Goal: Communication & Community: Answer question/provide support

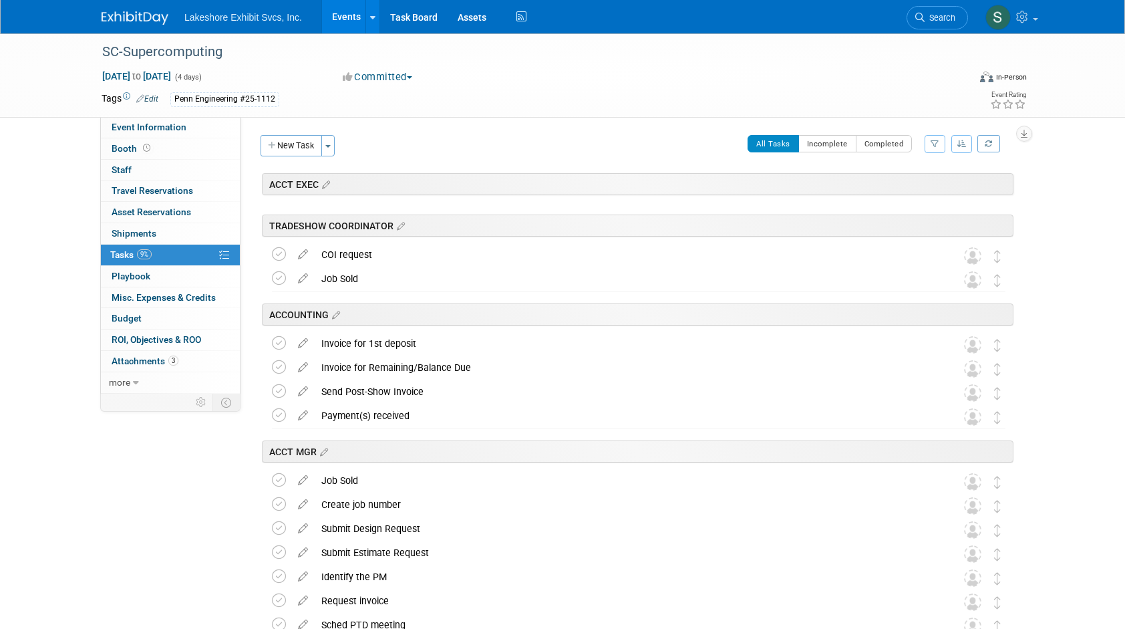
scroll to position [1857, 0]
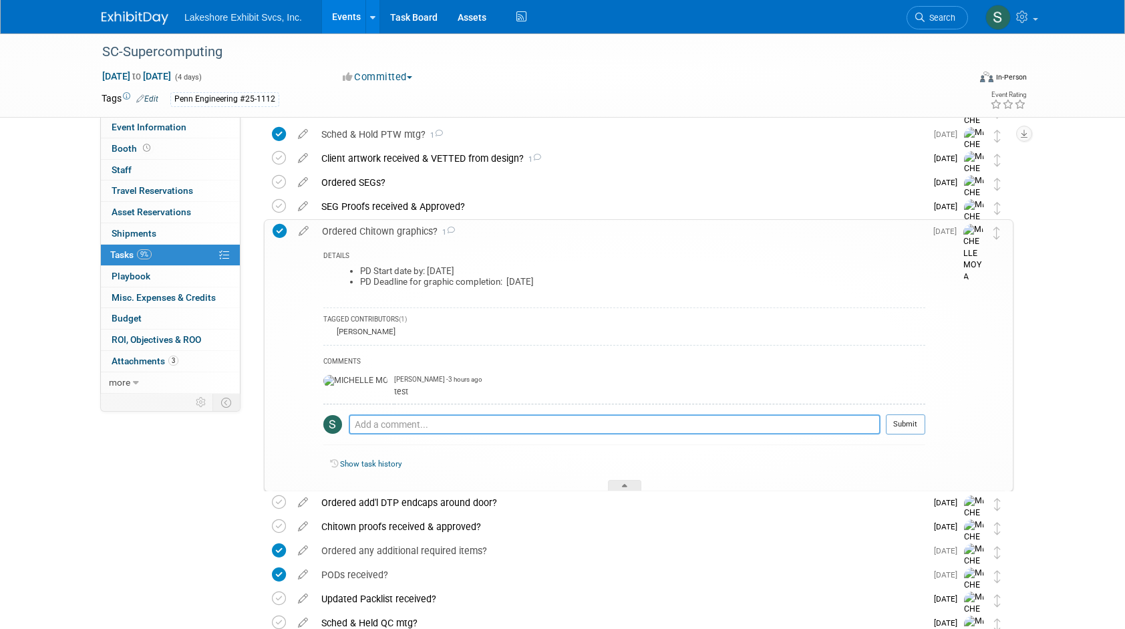
click at [406, 425] on textarea at bounding box center [615, 424] width 532 height 20
type textarea "W"
type textarea "What does PD stand for?"
click at [900, 423] on button "Submit" at bounding box center [905, 424] width 39 height 20
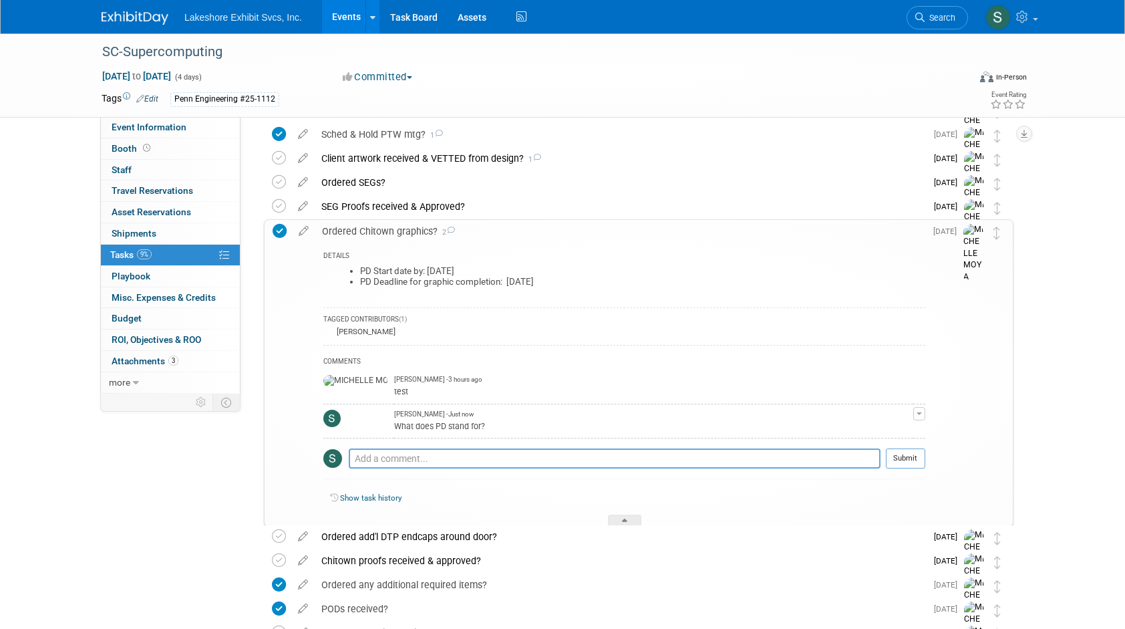
click at [920, 413] on span "button" at bounding box center [919, 413] width 5 height 3
click at [943, 404] on td "Sep 29" at bounding box center [945, 372] width 38 height 305
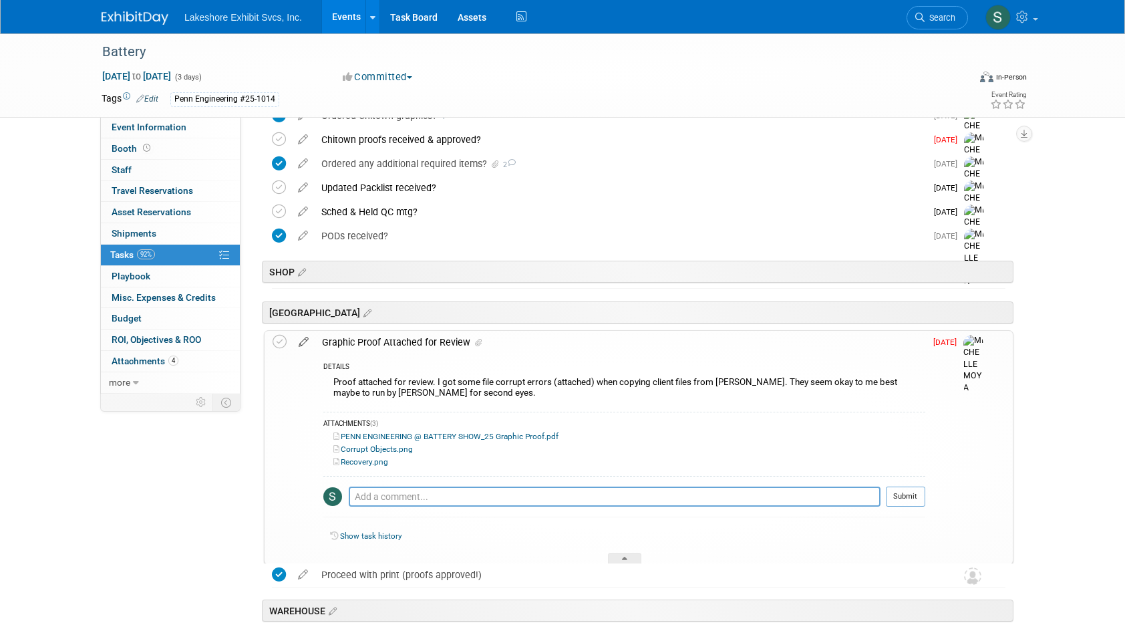
click at [304, 340] on icon at bounding box center [303, 339] width 23 height 17
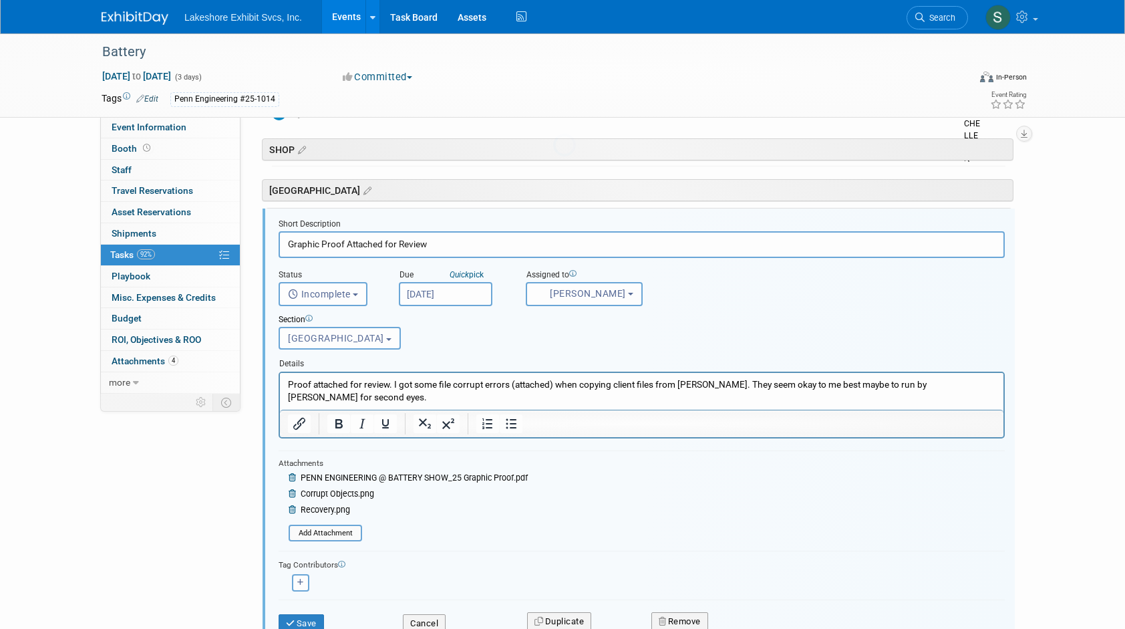
scroll to position [2153, 0]
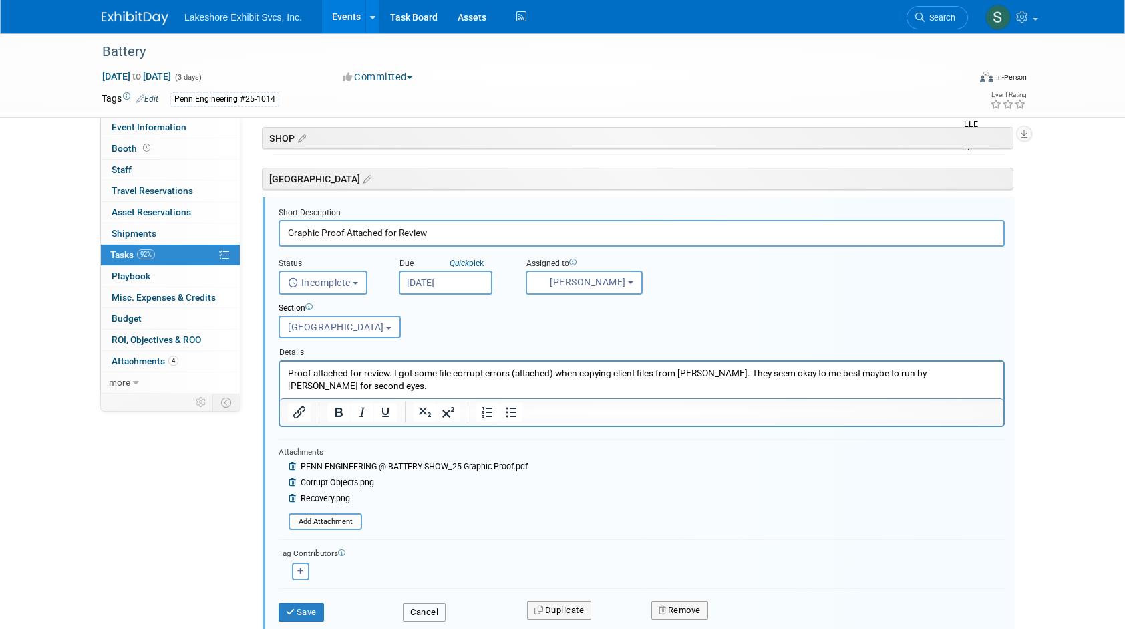
click at [432, 609] on button "Cancel" at bounding box center [424, 612] width 43 height 19
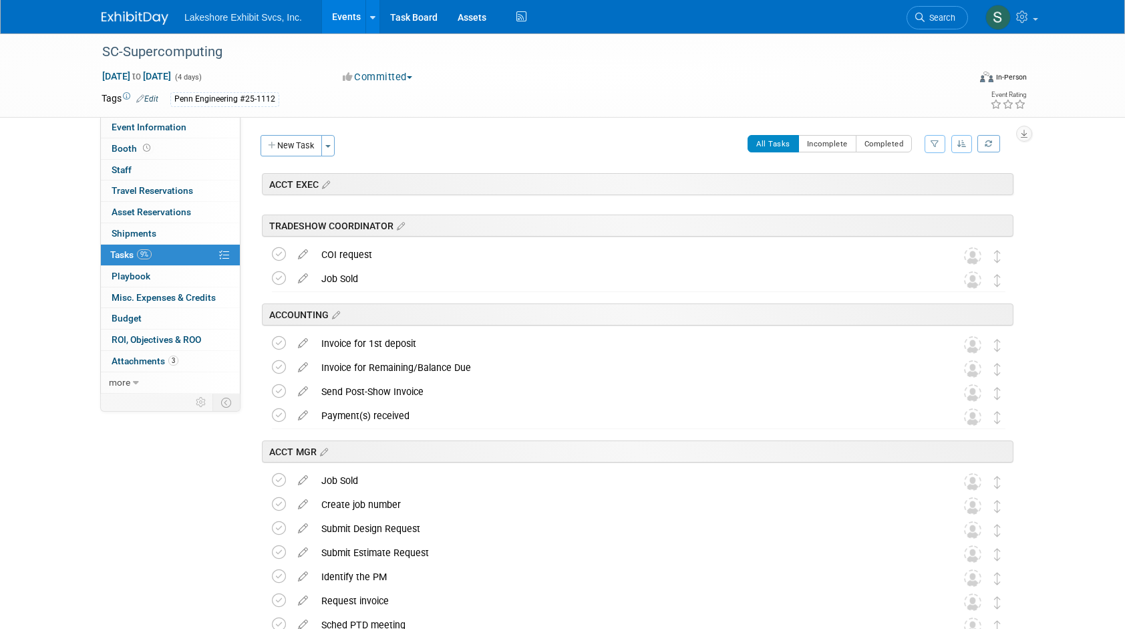
scroll to position [1857, 0]
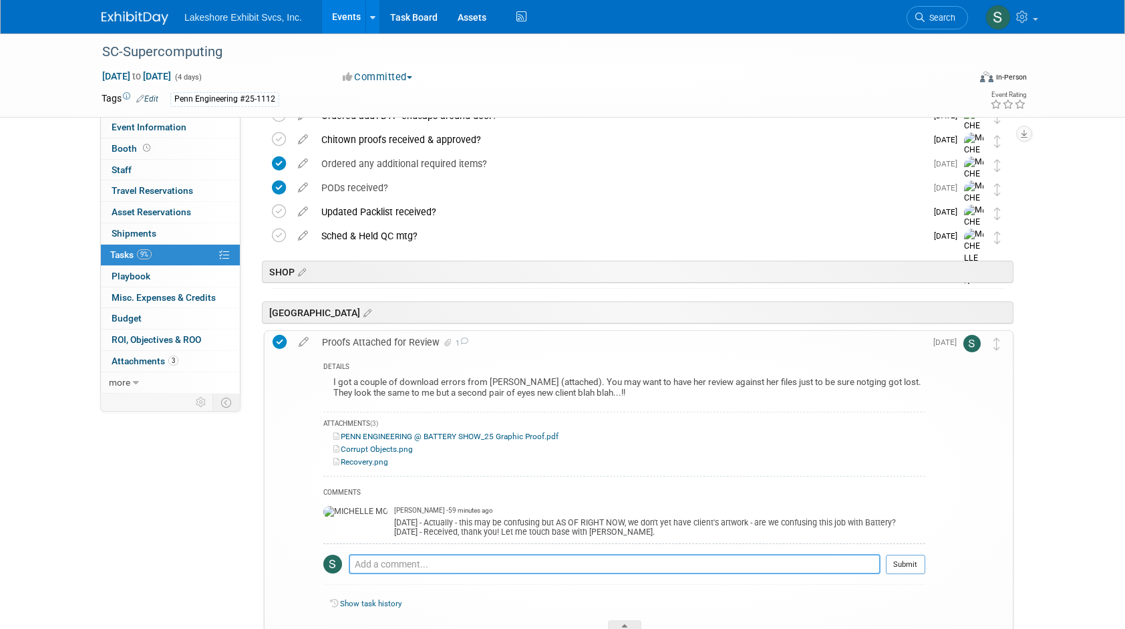
click at [368, 561] on textarea at bounding box center [615, 564] width 532 height 20
type textarea "9.5.25 (pain!) - yes we are get with the program!"
click at [906, 563] on button "Submit" at bounding box center [905, 565] width 39 height 20
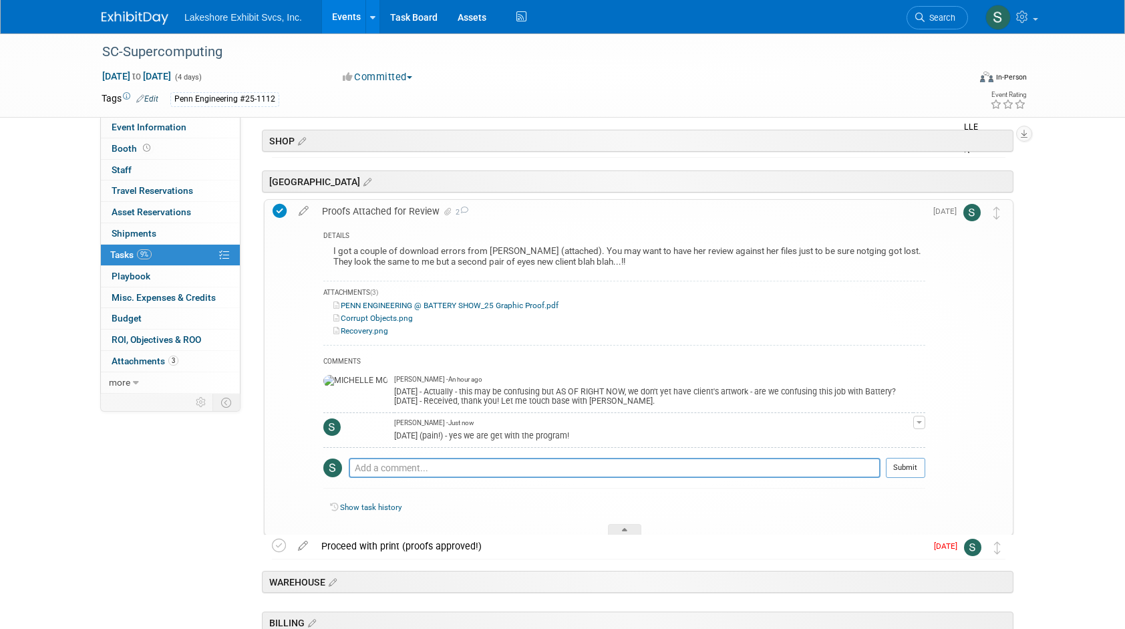
scroll to position [2129, 0]
click at [497, 464] on textarea at bounding box center [615, 465] width 532 height 20
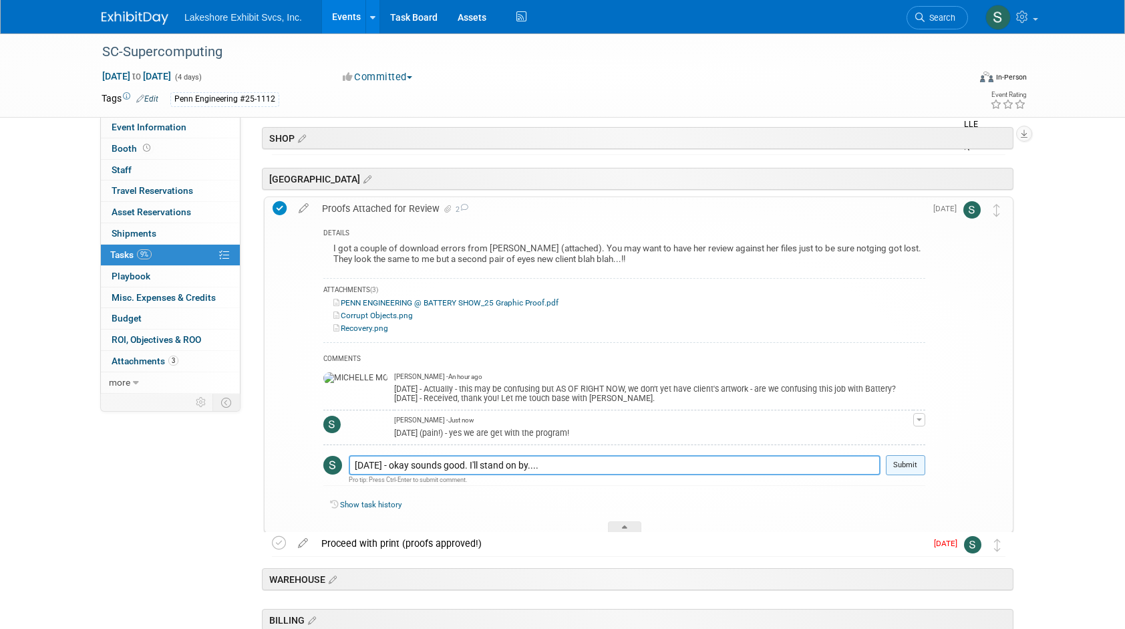
type textarea "9.5.25 - okay sounds good. I'll stand on by...."
click at [909, 467] on button "Submit" at bounding box center [905, 465] width 39 height 20
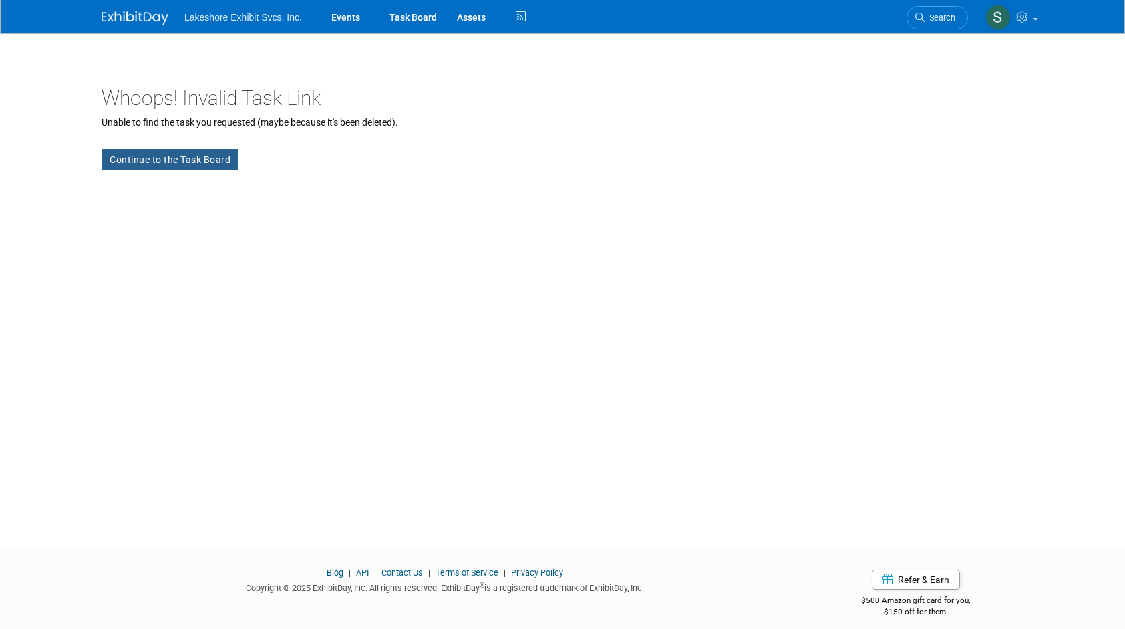
click at [192, 160] on link "Continue to the Task Board" at bounding box center [170, 159] width 137 height 21
